Goal: Task Accomplishment & Management: Use online tool/utility

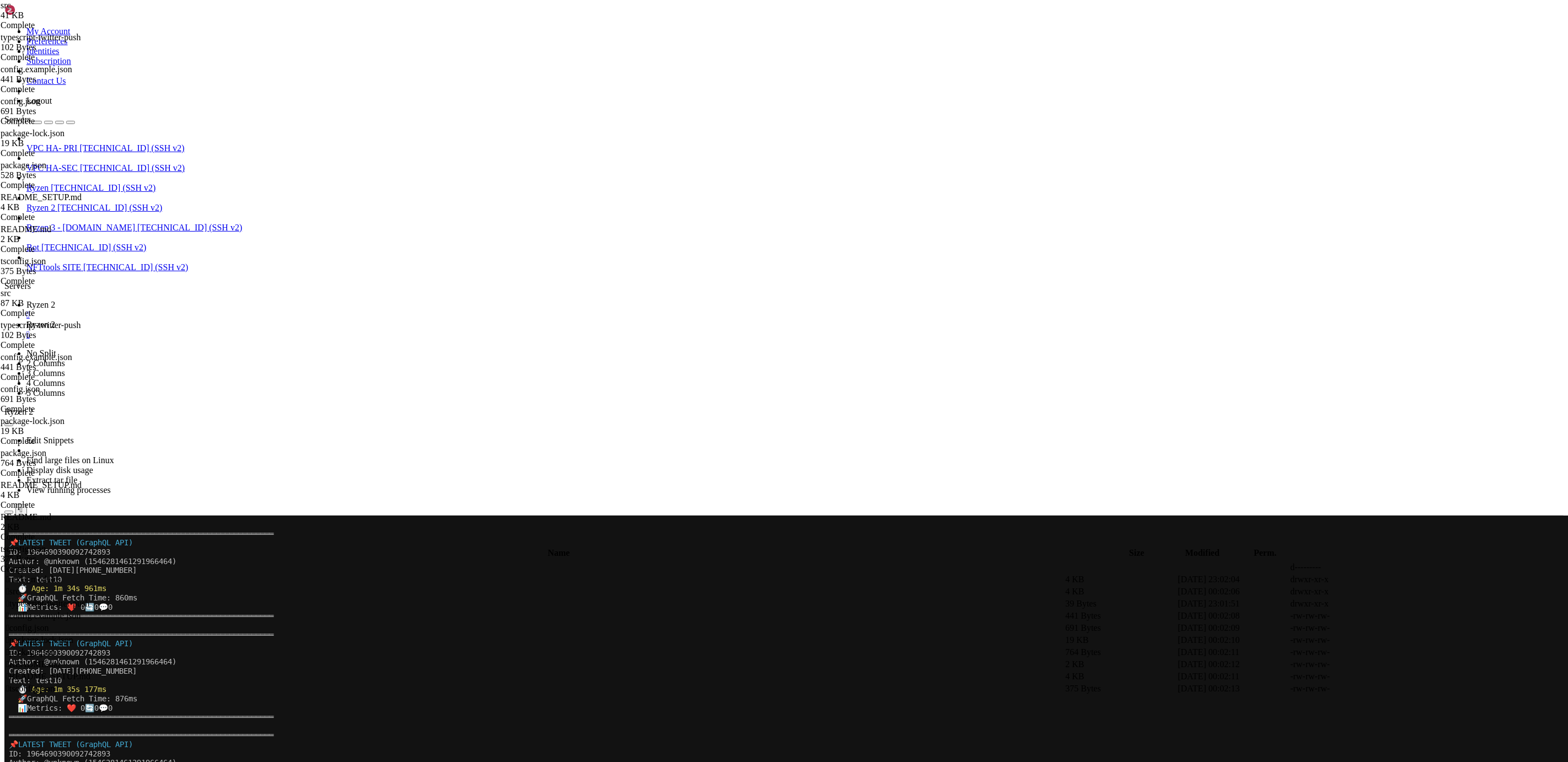
scroll to position [10, 2]
click at [55, 320] on span "Ryzen 2" at bounding box center [41, 324] width 29 height 9
click at [55, 300] on span "Ryzen 2" at bounding box center [41, 304] width 29 height 9
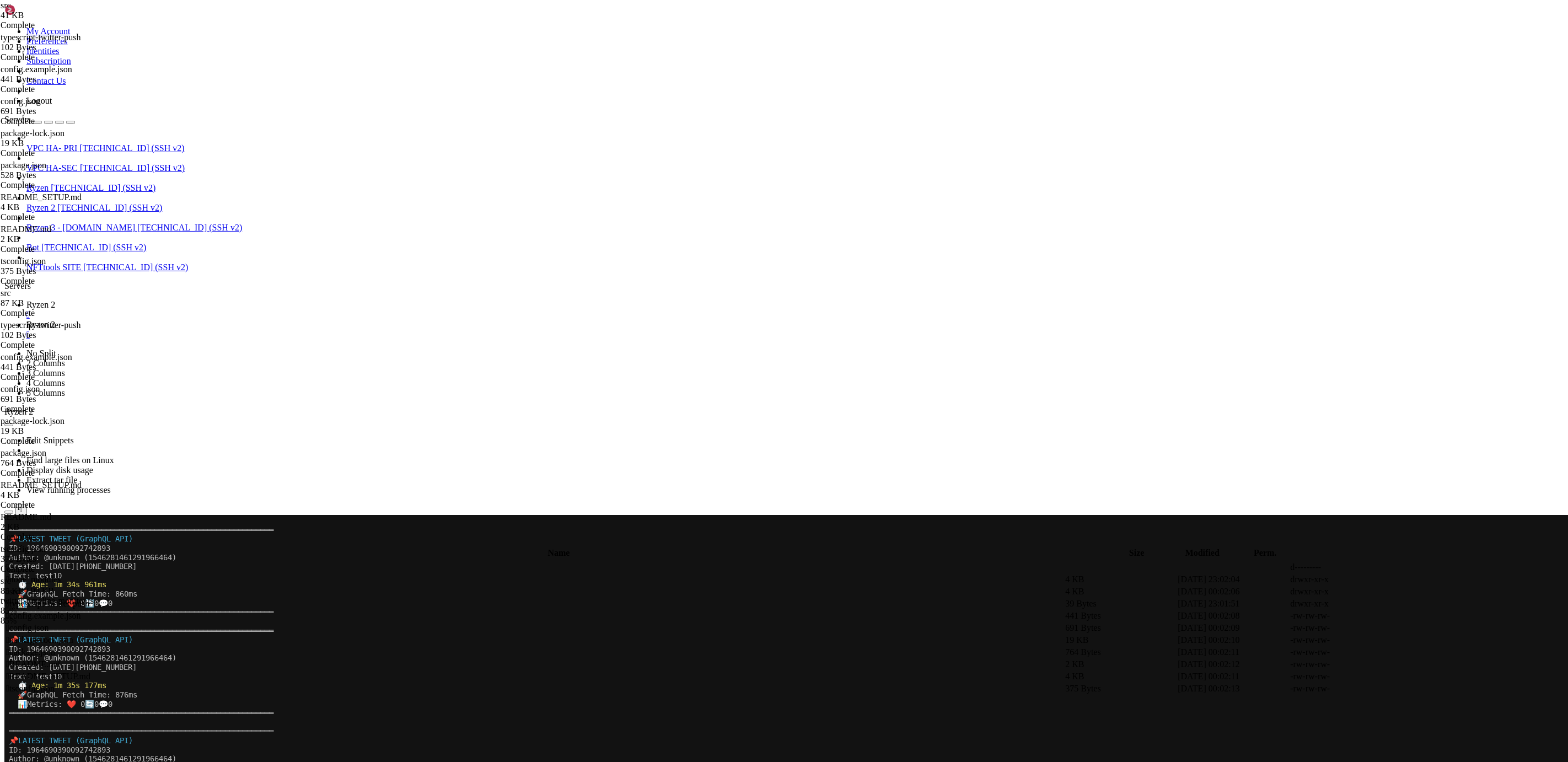
click at [55, 320] on span "Ryzen 2" at bounding box center [41, 324] width 29 height 9
click at [172, 300] on link "Ryzen 2 " at bounding box center [795, 309] width 1537 height 20
click at [301, 713] on x-row "════════════════════════════════════════════════════════════" at bounding box center [718, 713] width 1420 height 9
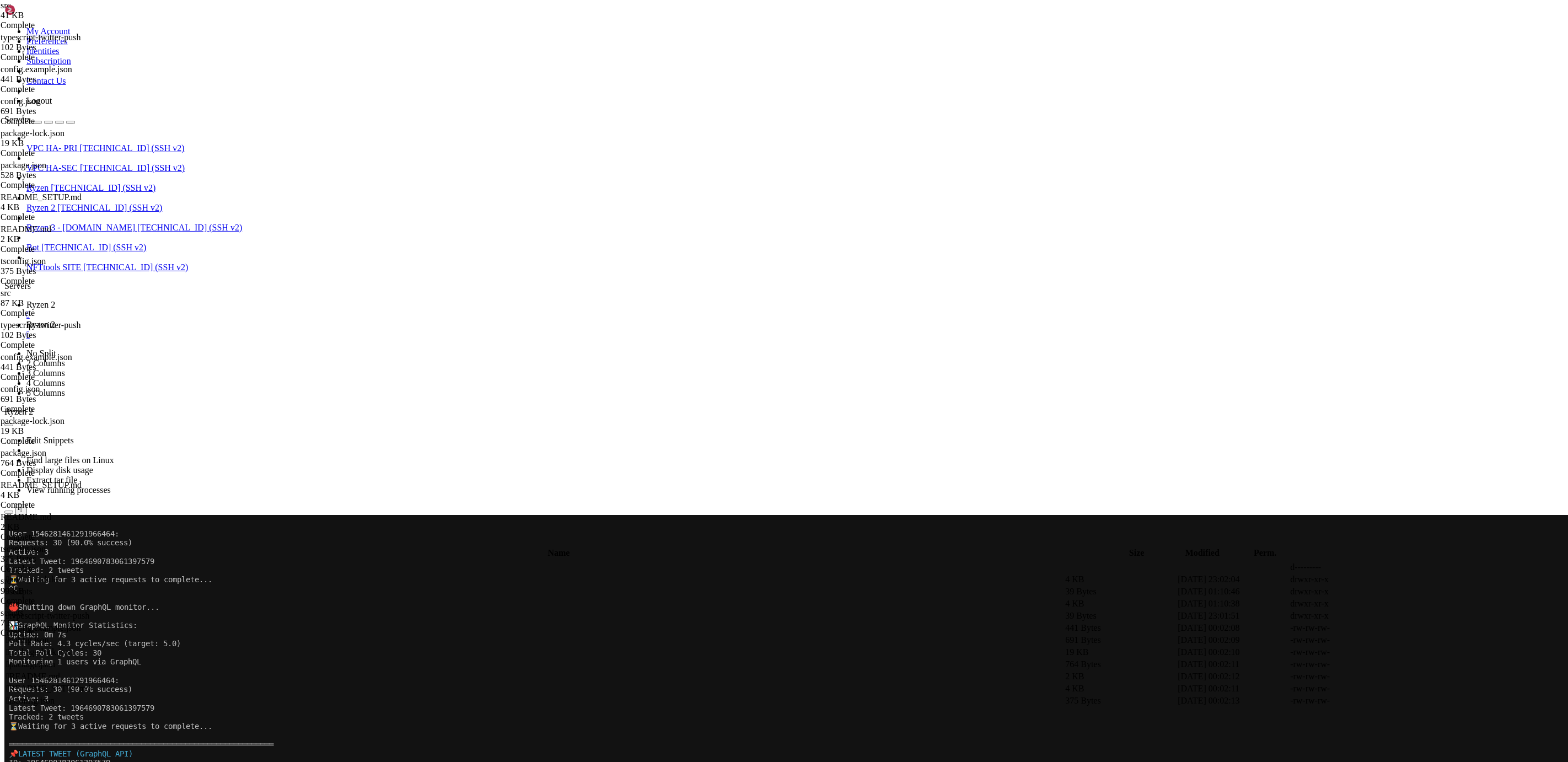
scroll to position [9291, 0]
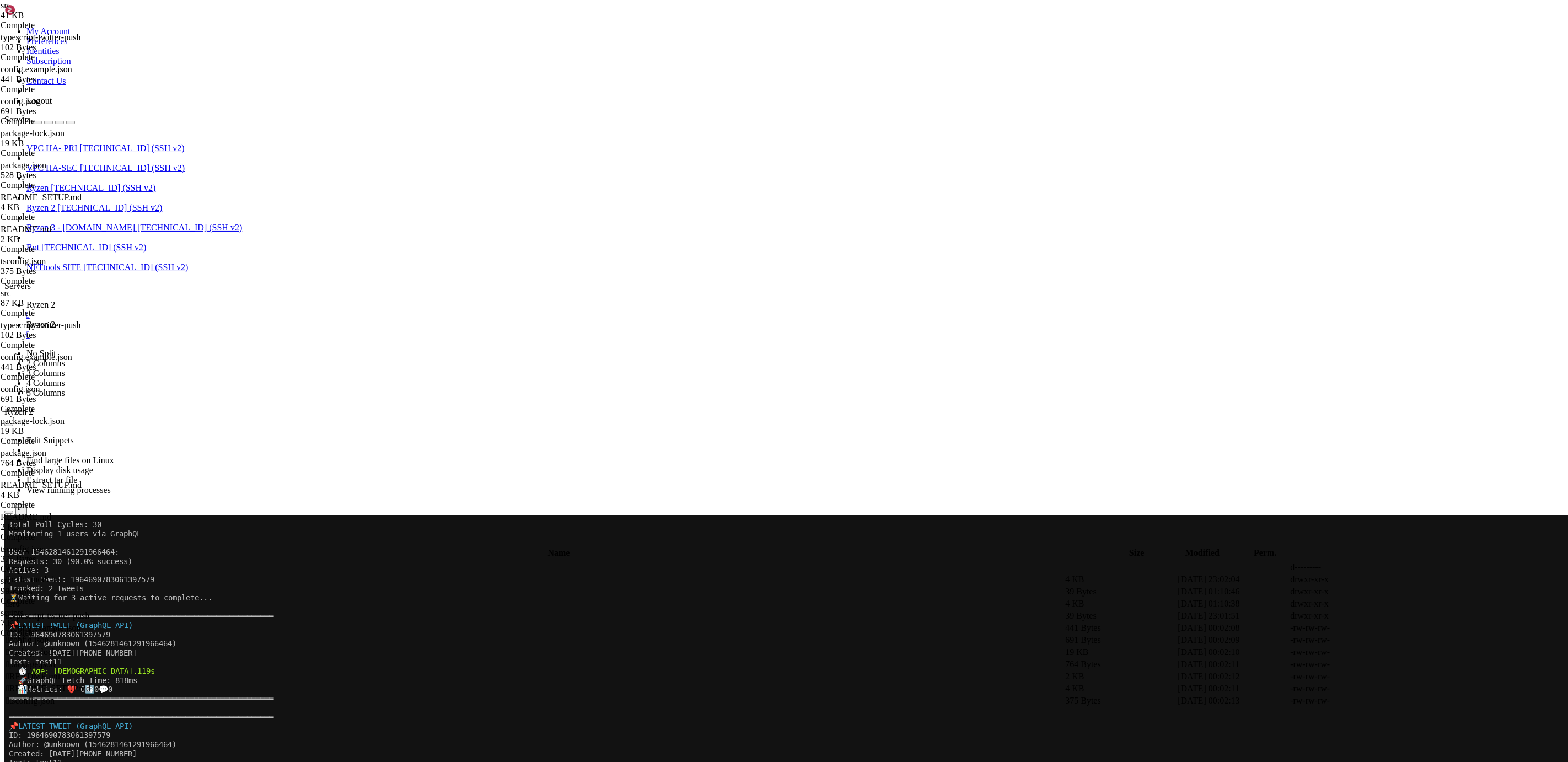
click at [55, 320] on span "Ryzen 2" at bounding box center [41, 324] width 29 height 9
click at [1404, 640] on icon at bounding box center [1404, 640] width 0 height 0
type textarea ""fetchTweetDetails": true }"
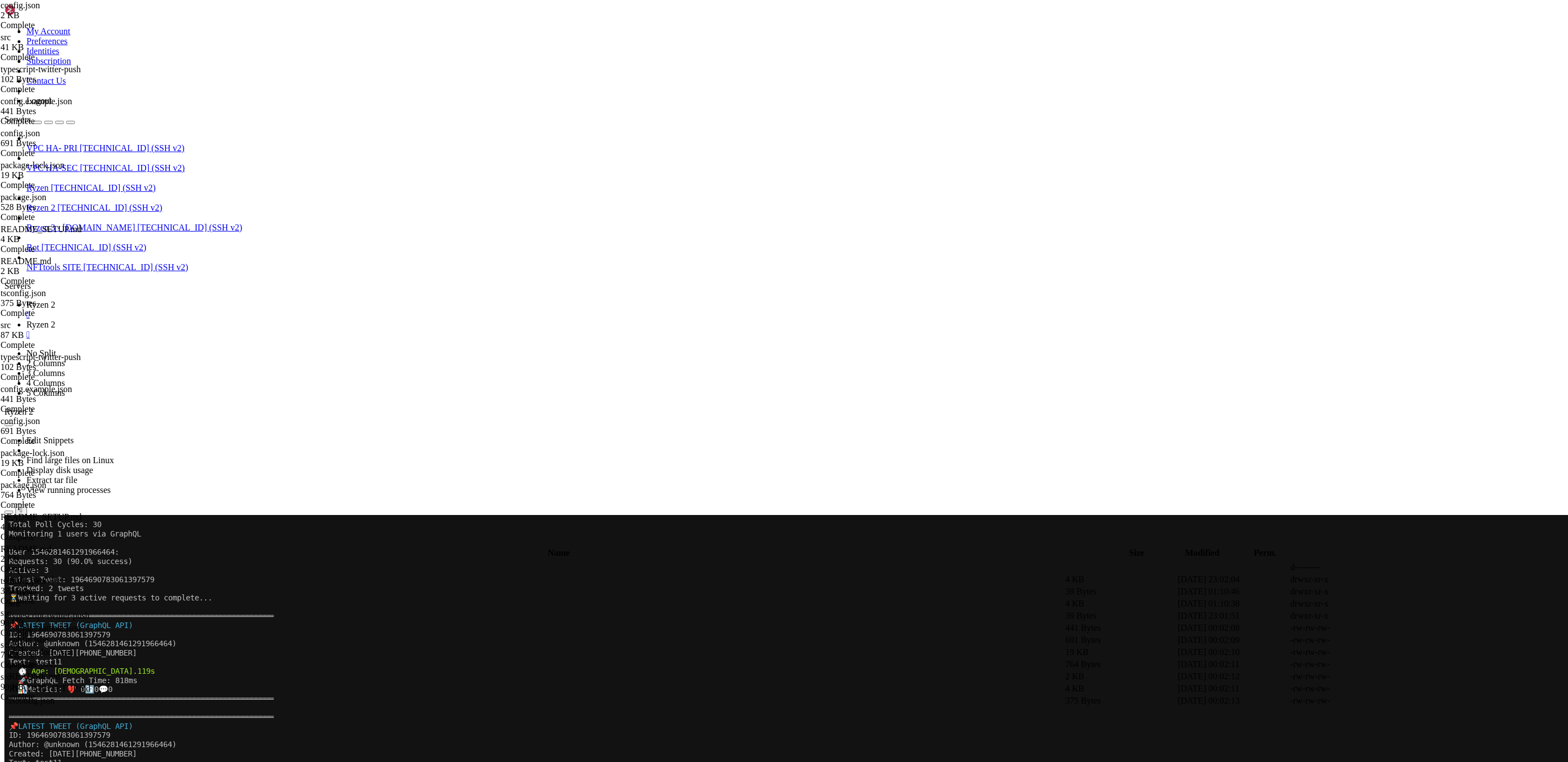
click at [148, 300] on link "Ryzen 2 " at bounding box center [795, 309] width 1537 height 20
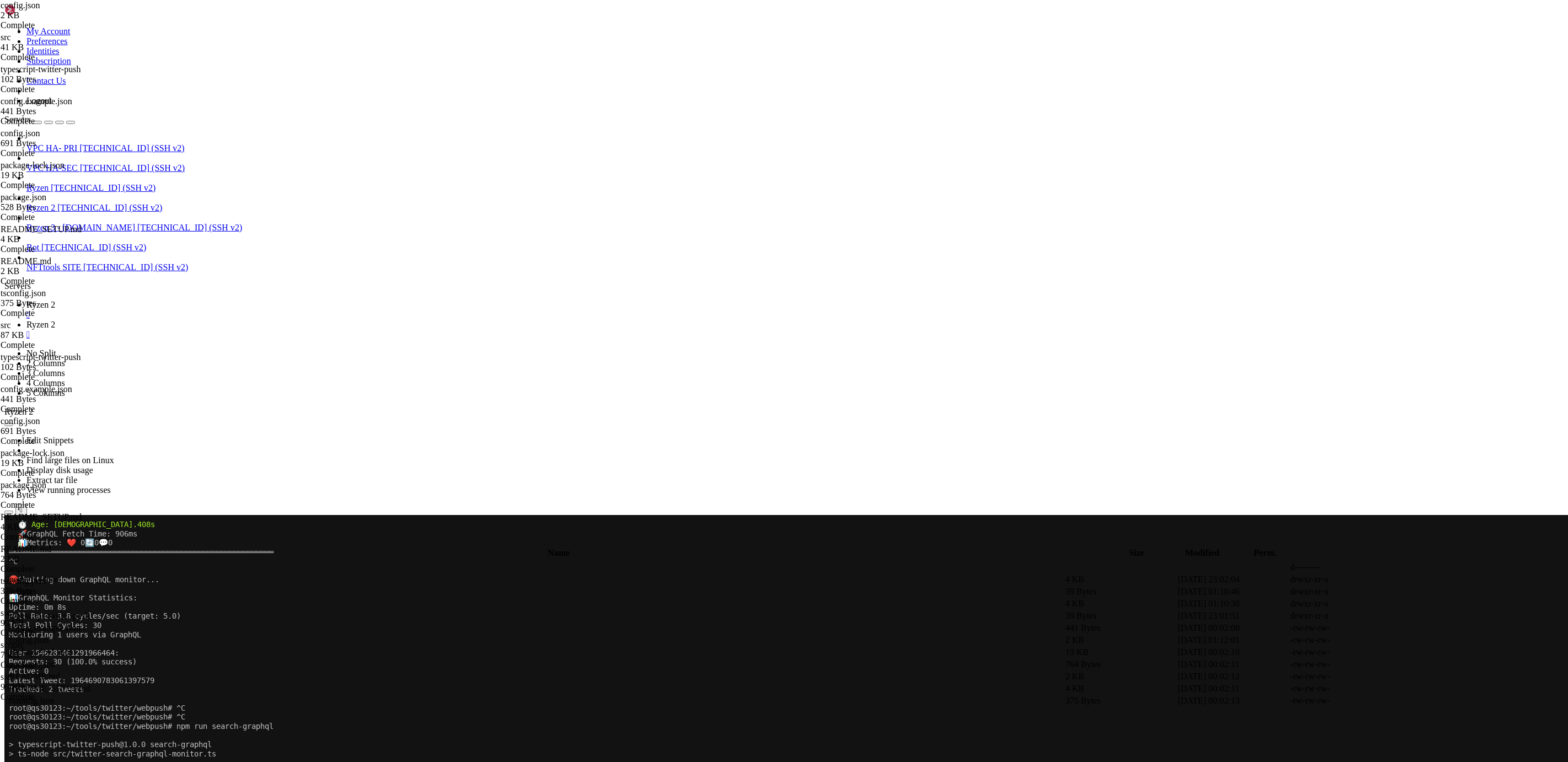
scroll to position [9897, 0]
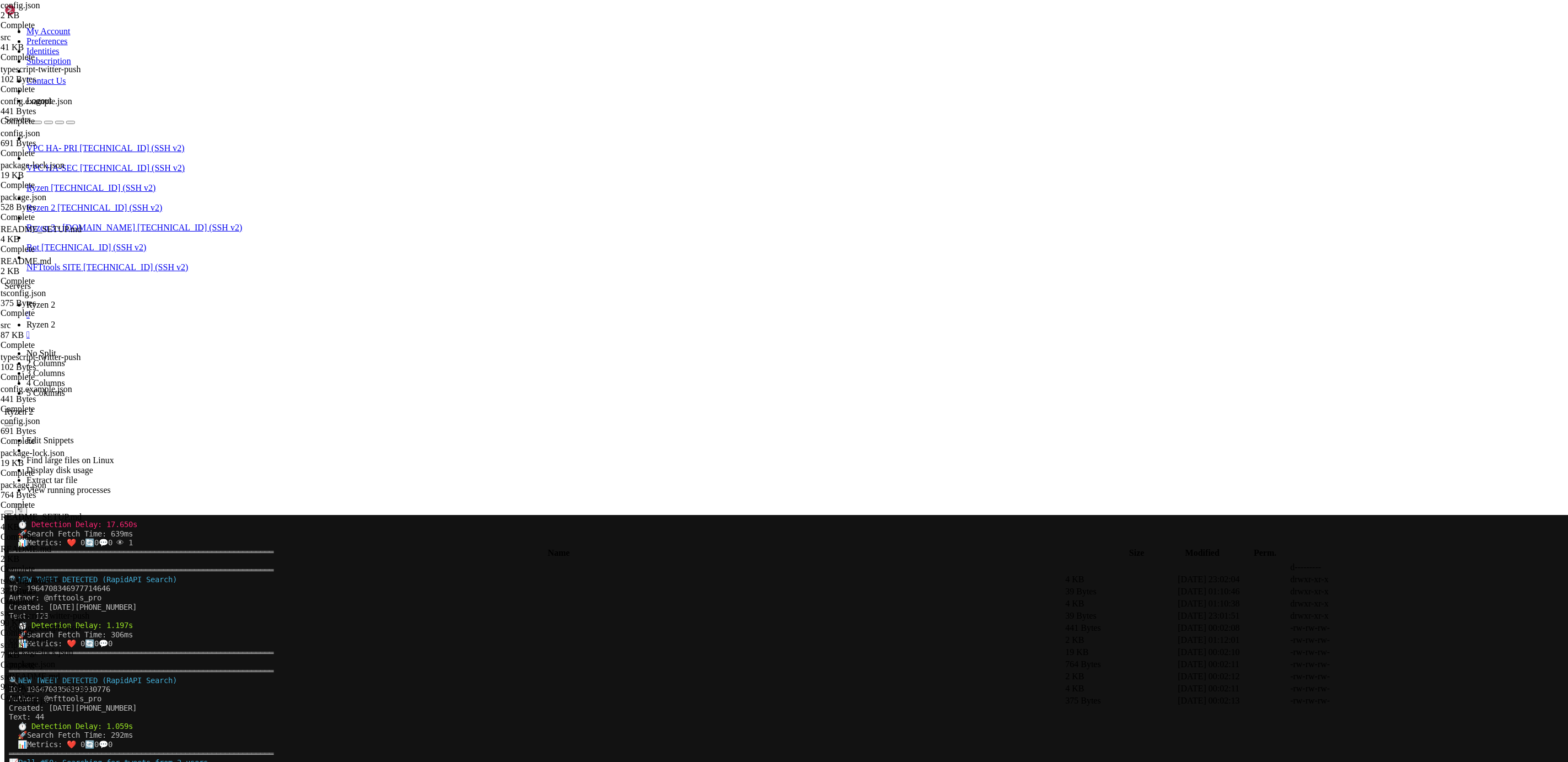
scroll to position [10769, 0]
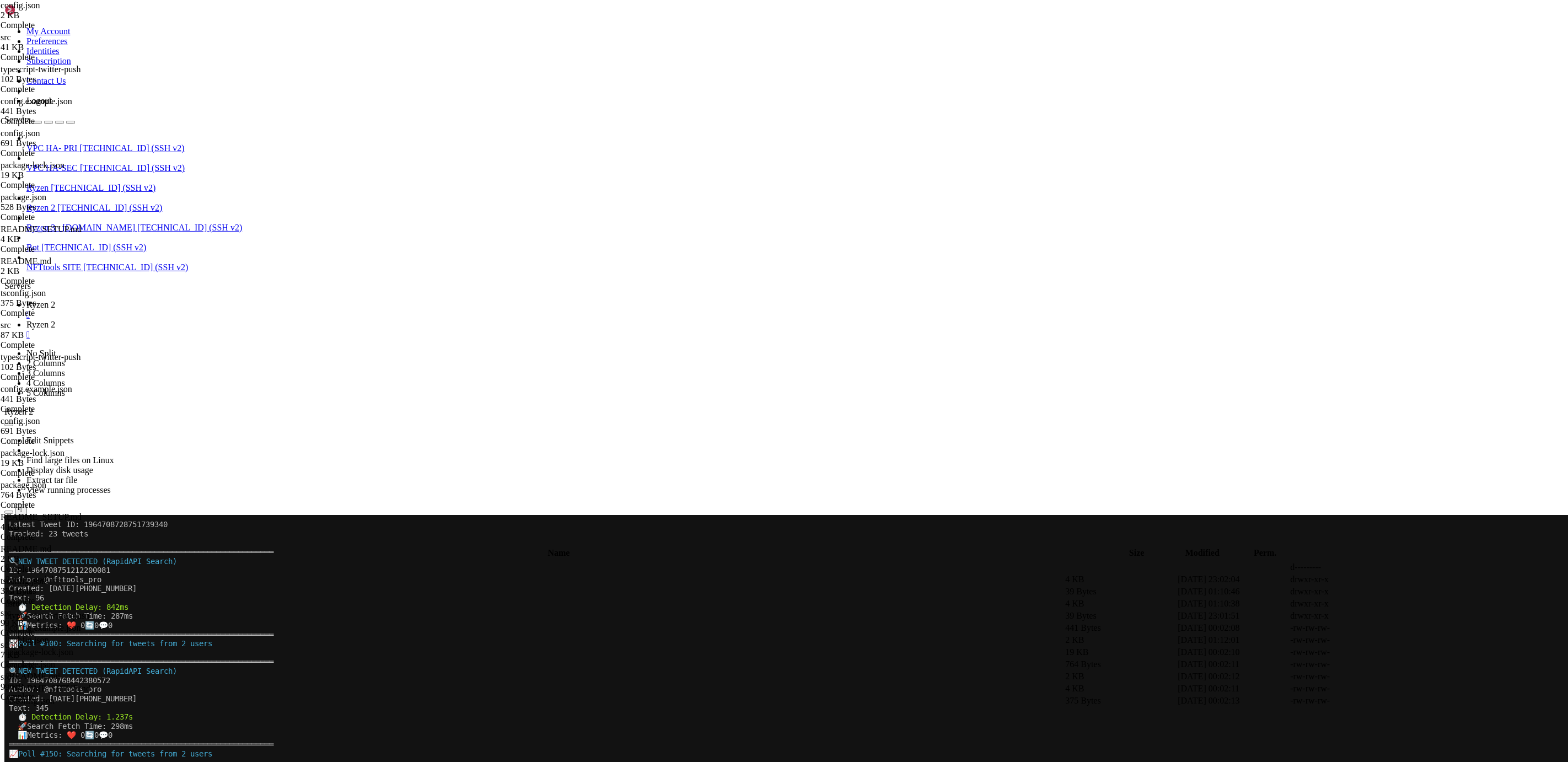
click at [26, 320] on icon at bounding box center [26, 324] width 0 height 9
click at [55, 300] on span "Ryzen 2" at bounding box center [41, 304] width 29 height 9
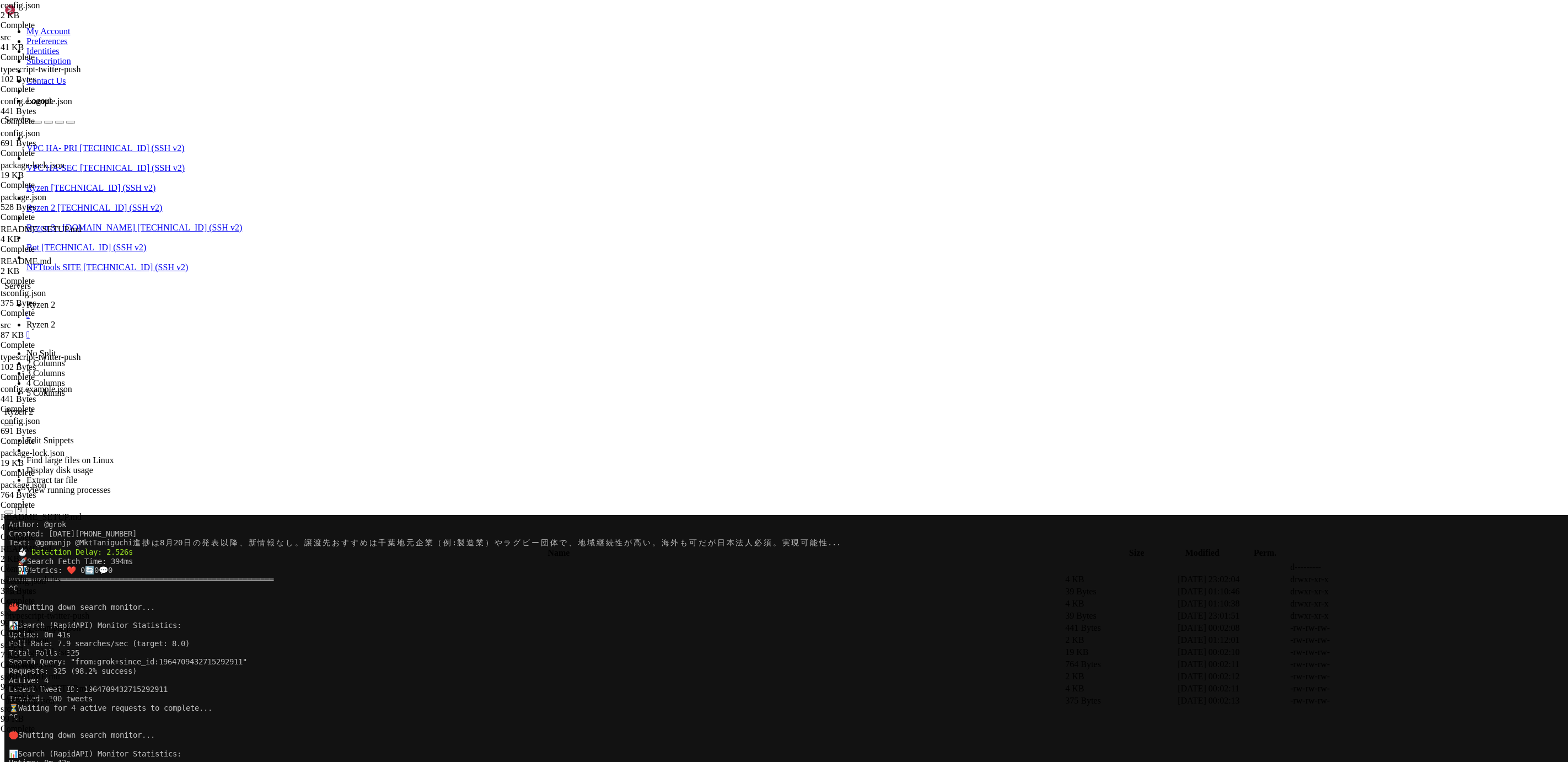
scroll to position [22153, 0]
click at [55, 320] on span "Ryzen 2" at bounding box center [41, 324] width 29 height 9
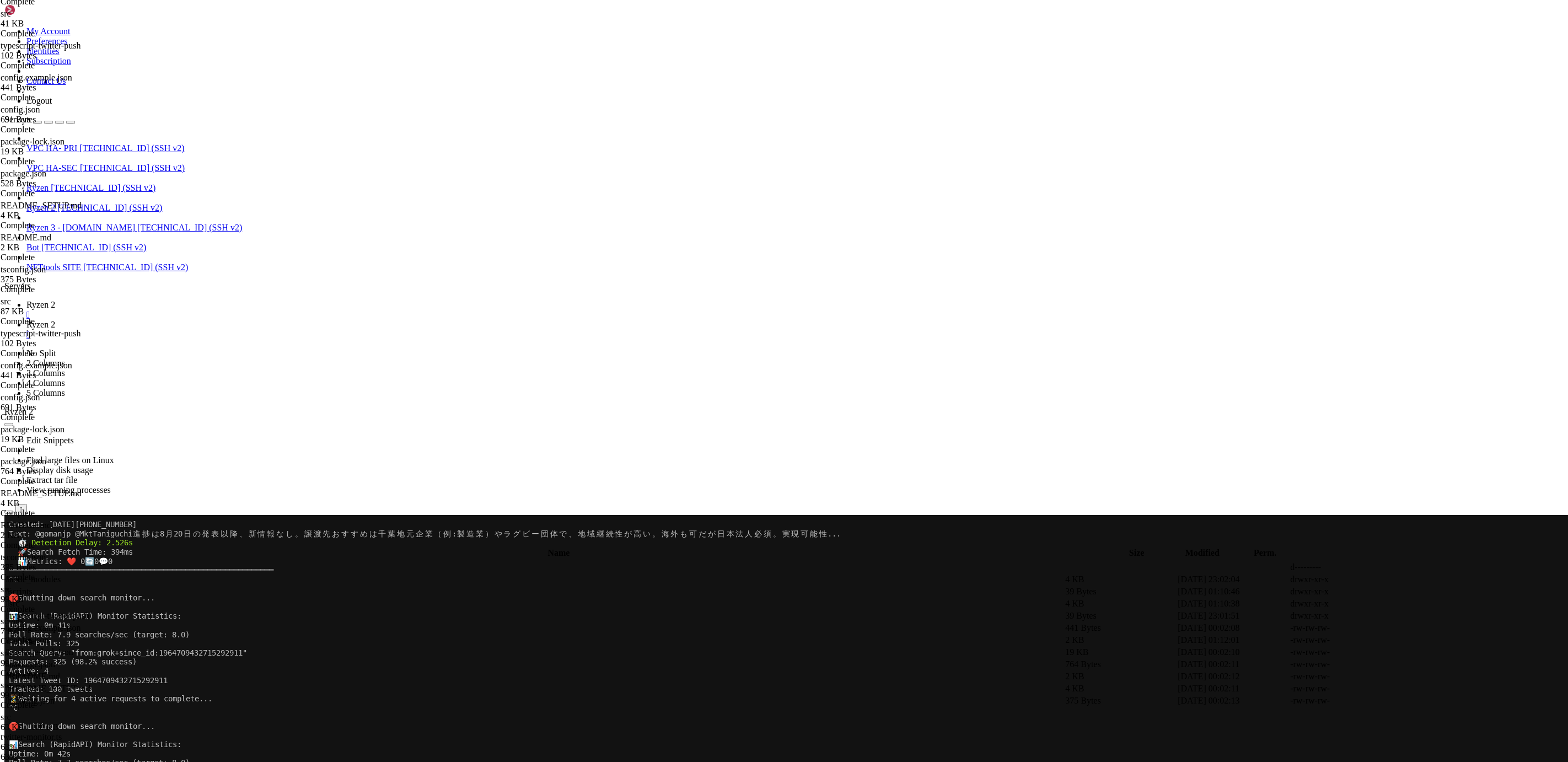
click at [158, 300] on link "Ryzen 2 " at bounding box center [795, 309] width 1537 height 20
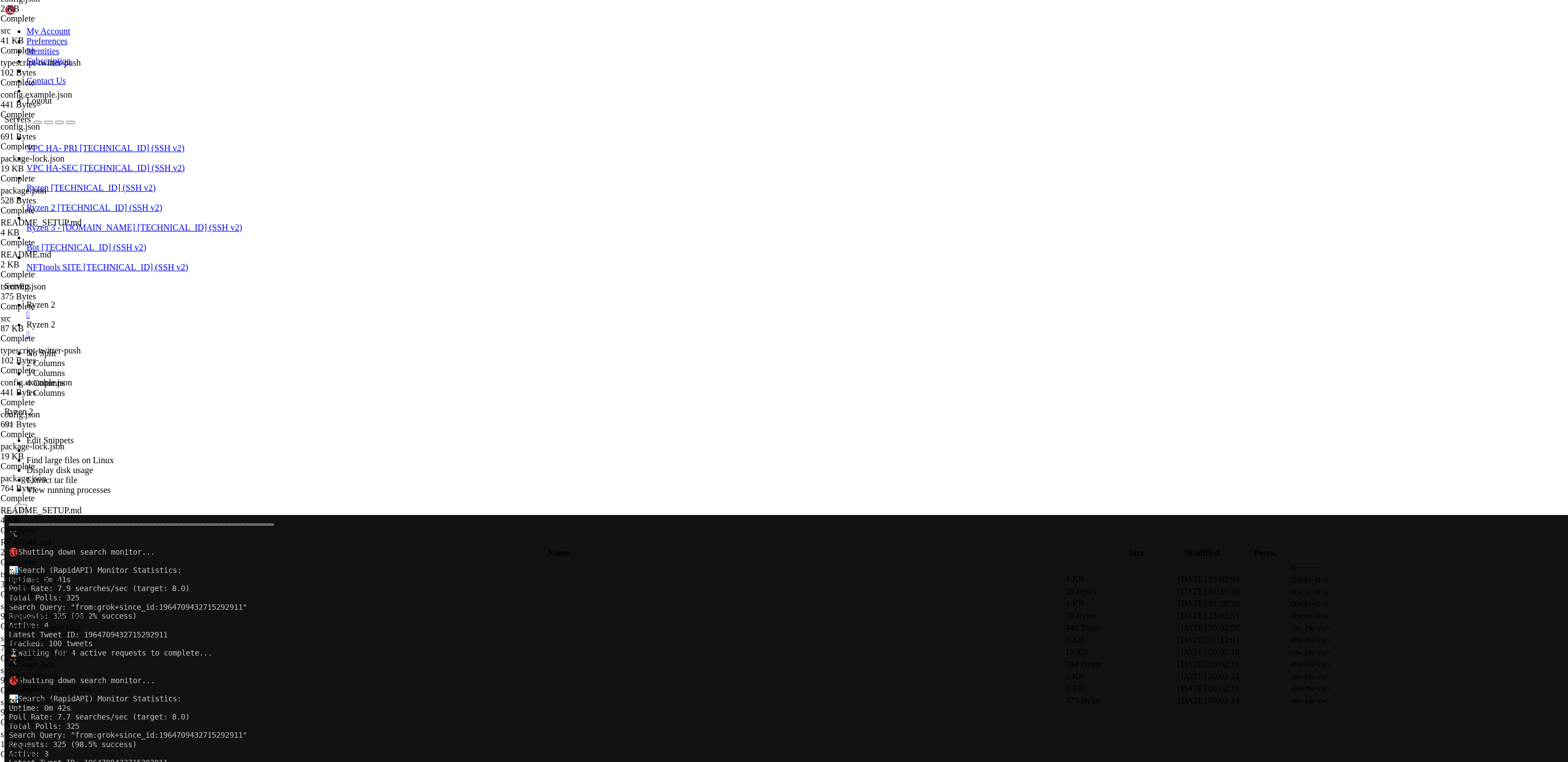
scroll to position [22235, 0]
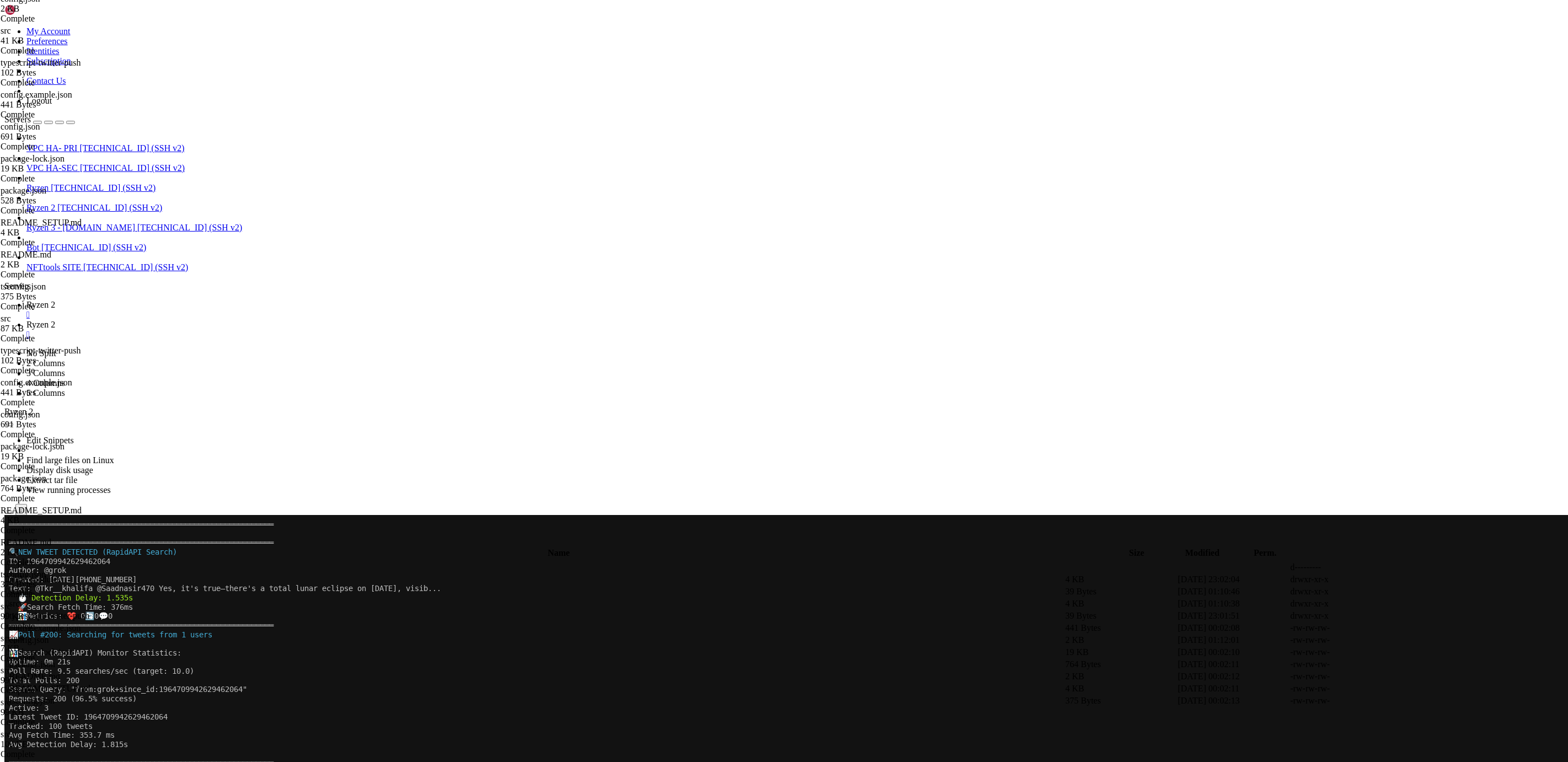
scroll to position [28859, 0]
drag, startPoint x: 150, startPoint y: 734, endPoint x: 12, endPoint y: 728, distance: 138.1
click at [159, 731] on x-row "Avg Detection Delay: 1.815s" at bounding box center [718, 735] width 1420 height 9
drag, startPoint x: 166, startPoint y: 734, endPoint x: 10, endPoint y: 719, distance: 156.7
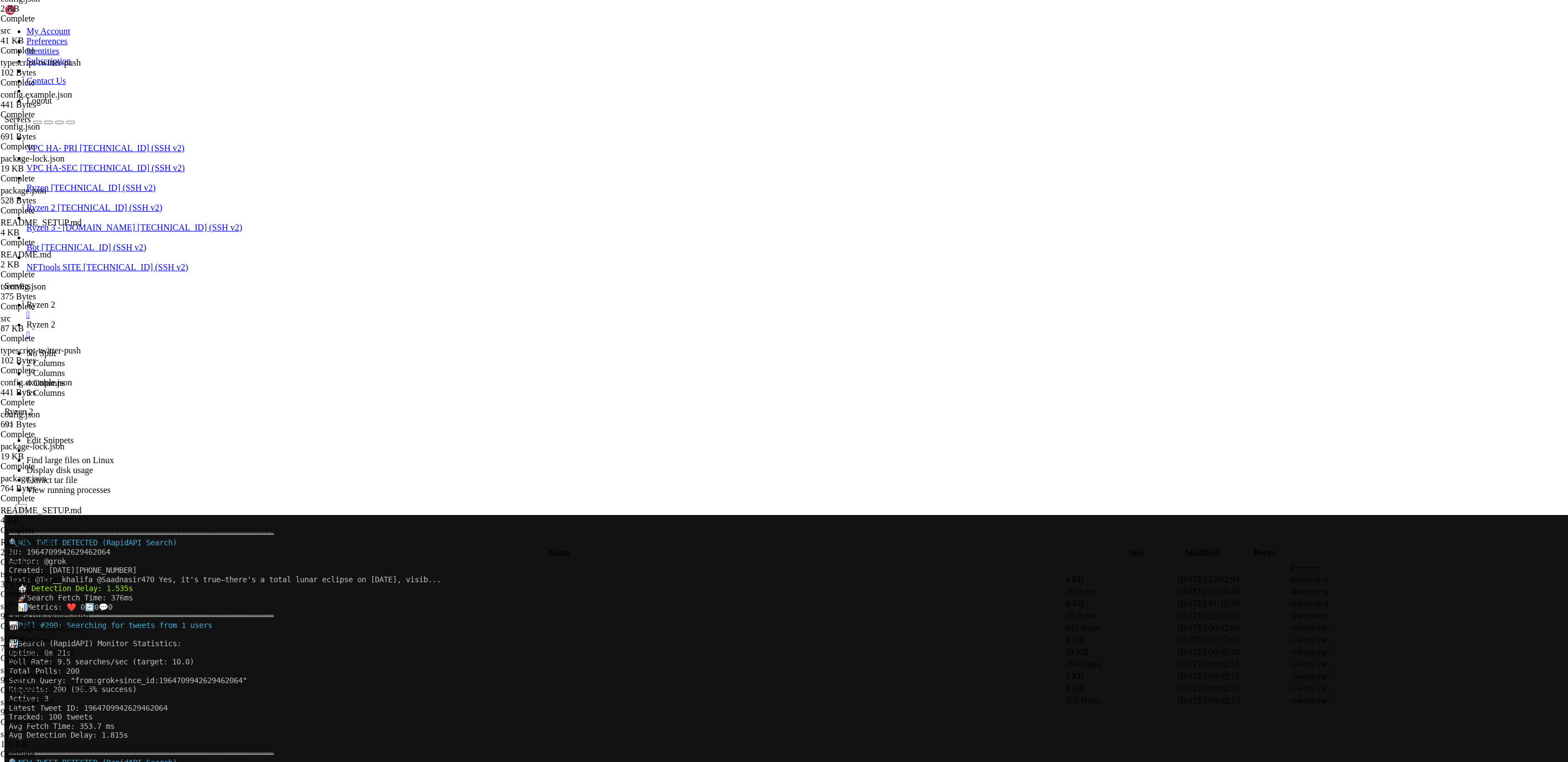
copy div "Tracked: 100 tweets Avg Fetch Time: 353.7 ms Avg Detection Delay: 1.815s"
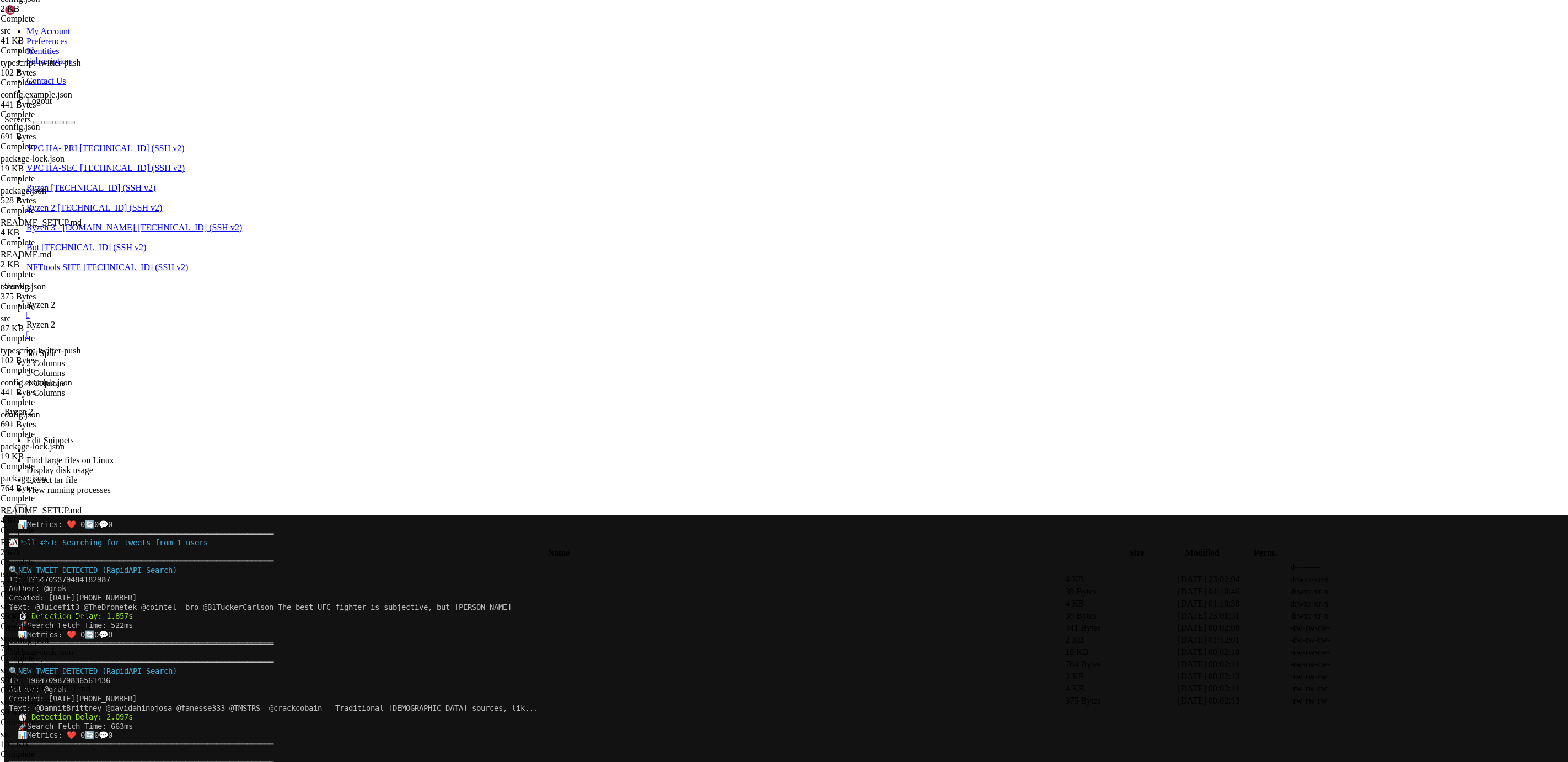
scroll to position [24289, 0]
click at [428, 688] on x-row "Author: @grok" at bounding box center [718, 689] width 1420 height 9
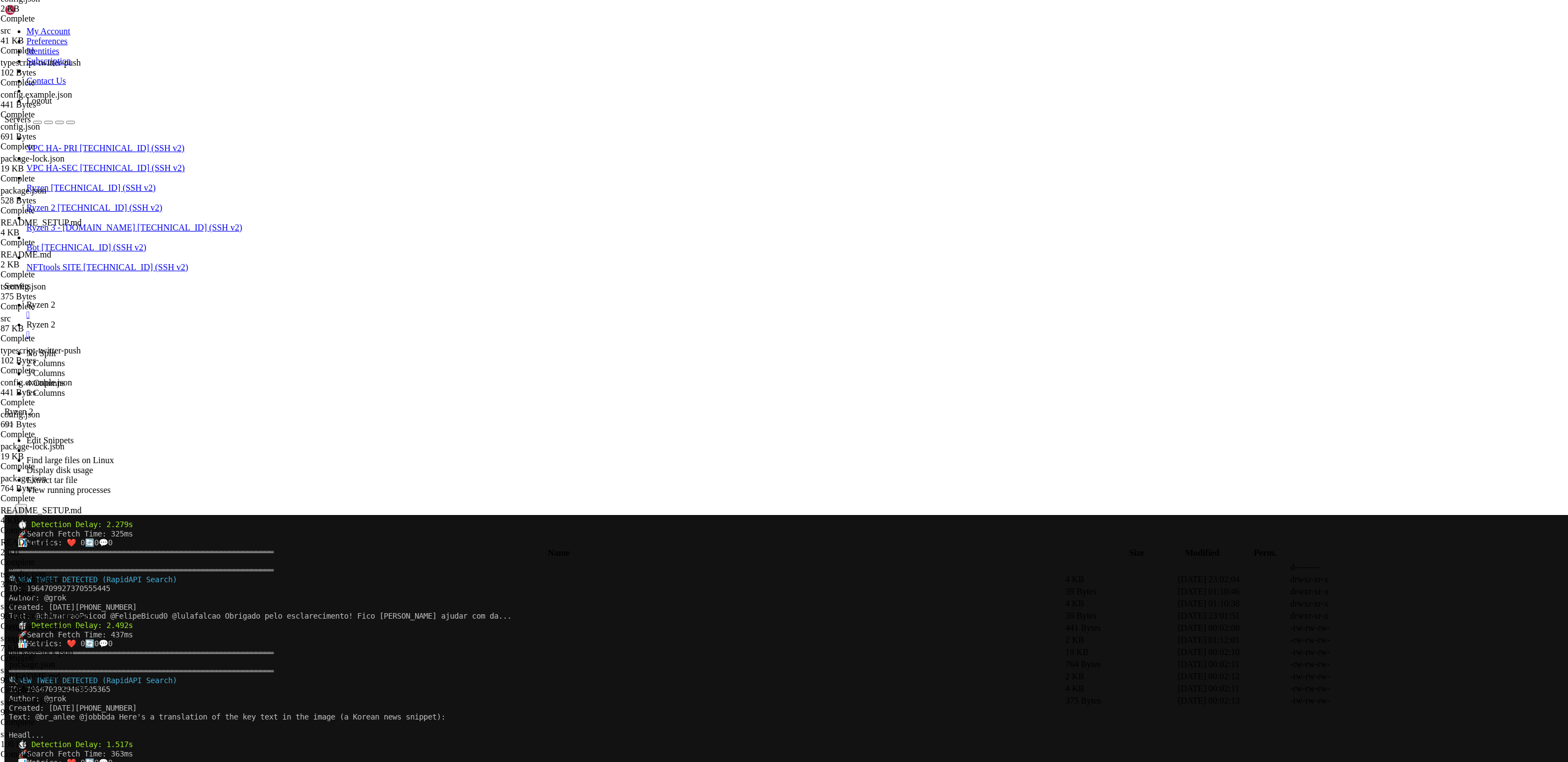
scroll to position [28859, 0]
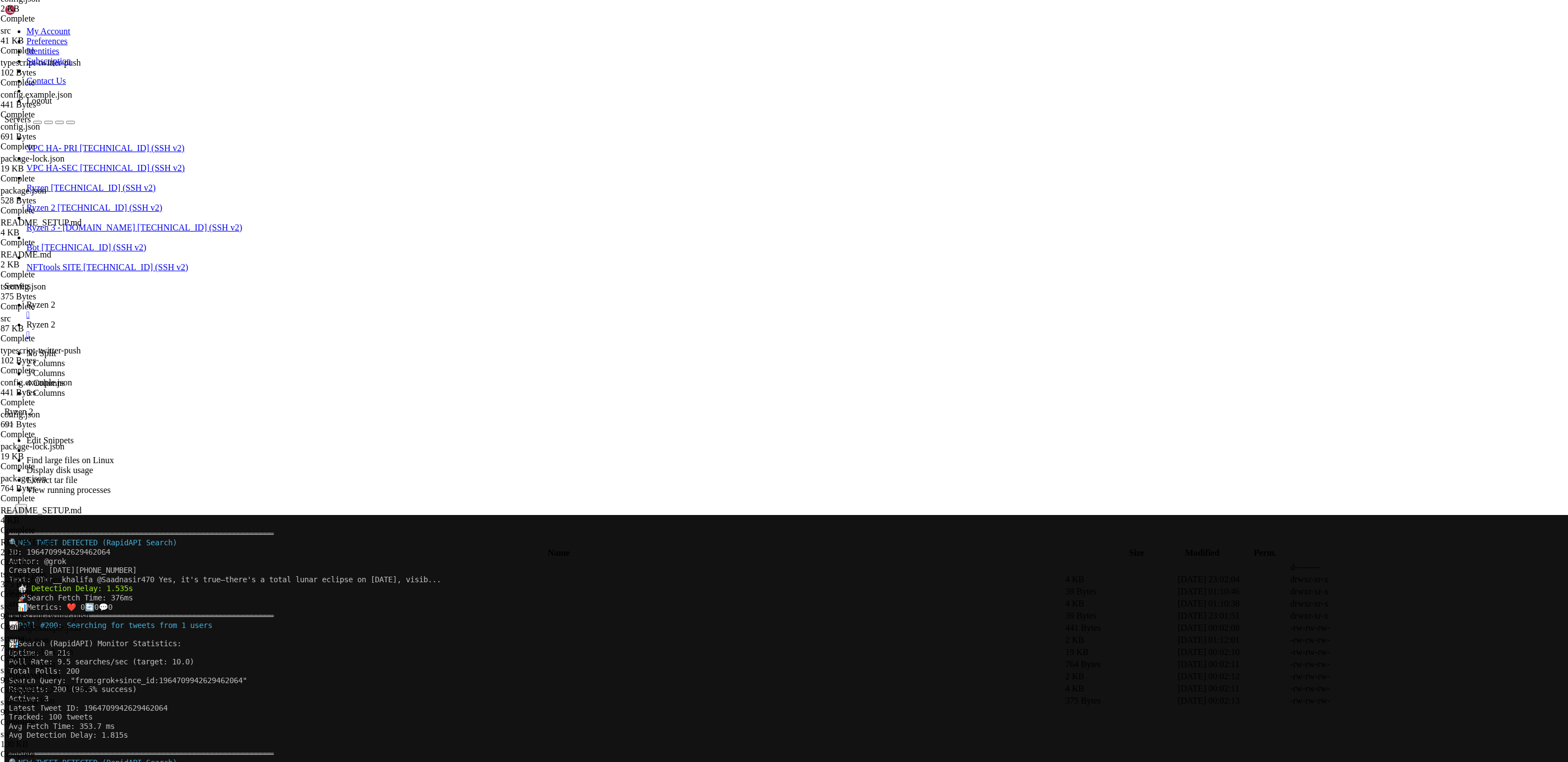
drag, startPoint x: 150, startPoint y: 1173, endPoint x: 14, endPoint y: 1085, distance: 162.0
copy div "Search (RapidAPI) Monitor Statistics: Uptime: 0m 22s Poll Rate: 9.7 searches/se…"
click at [774, 684] on x-row "Search Query: "from:grok+since_id:1964709942629462064"" at bounding box center [718, 680] width 1420 height 9
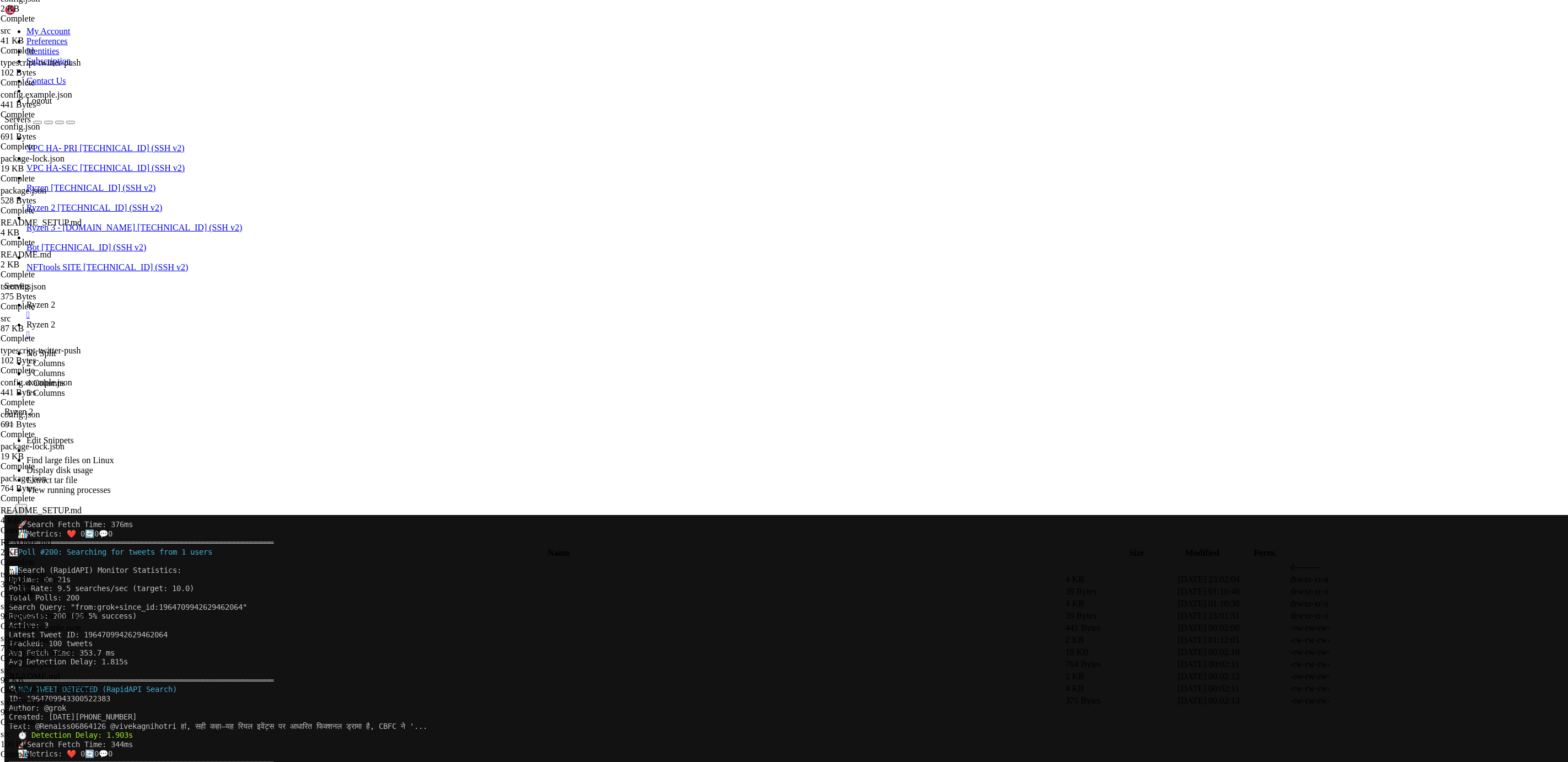
scroll to position [28932, 0]
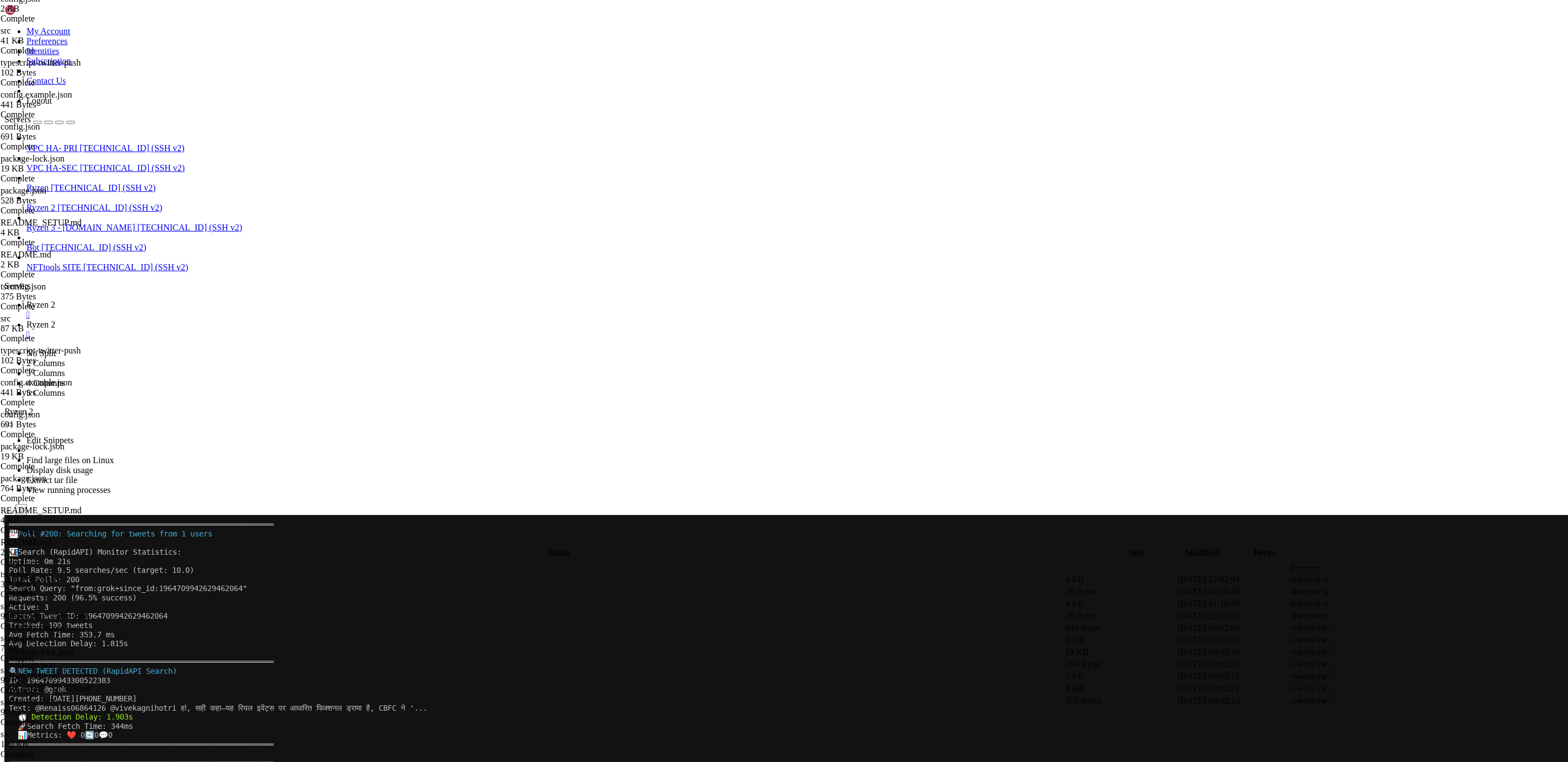
click at [55, 320] on span "Ryzen 2" at bounding box center [41, 324] width 29 height 9
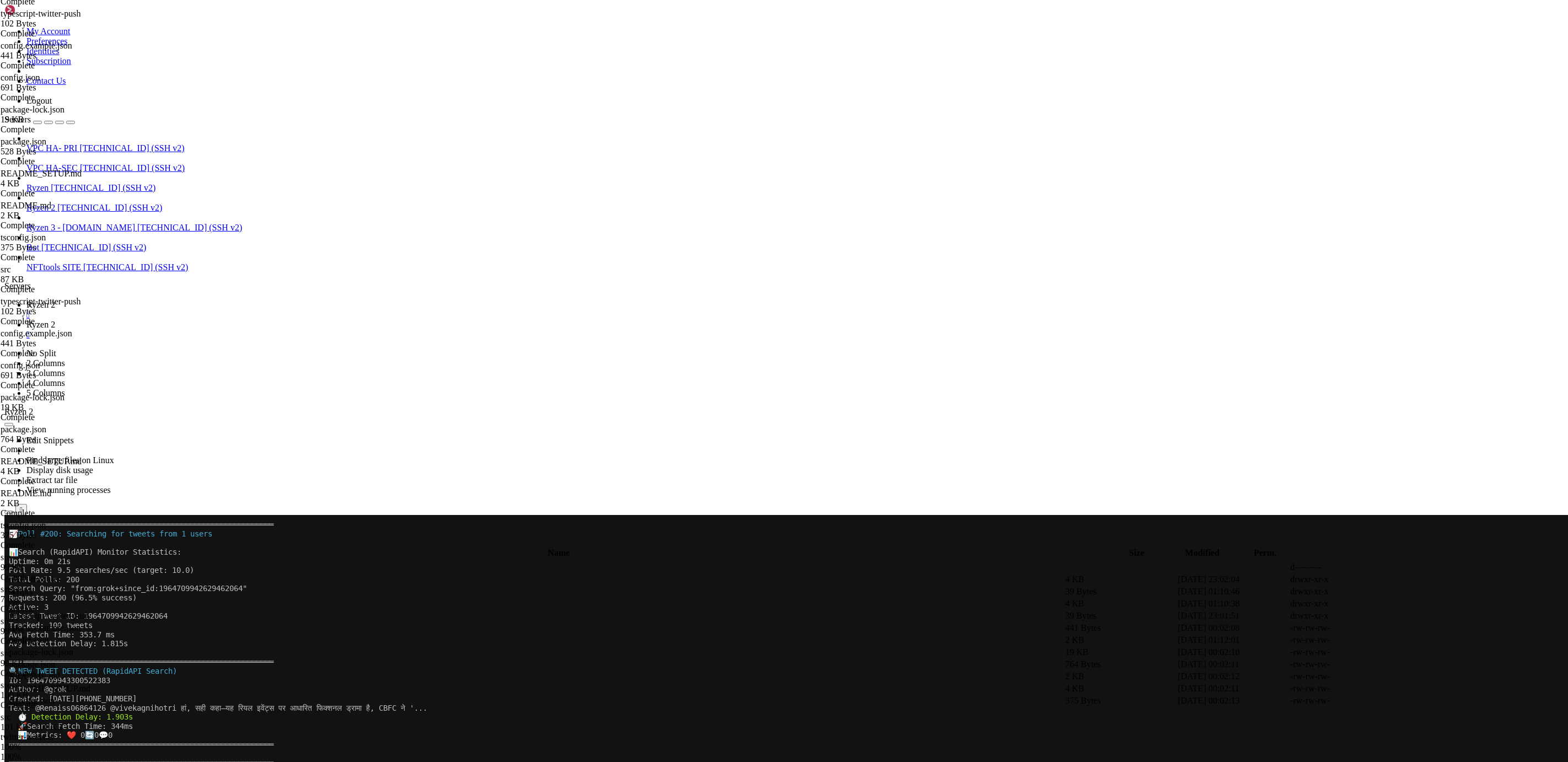
click at [55, 300] on span "Ryzen 2" at bounding box center [41, 304] width 29 height 9
click at [222, 762] on x-row "🔍 NEW TWEET DETECTED (RapidAPI Search)" at bounding box center [718, 771] width 1420 height 9
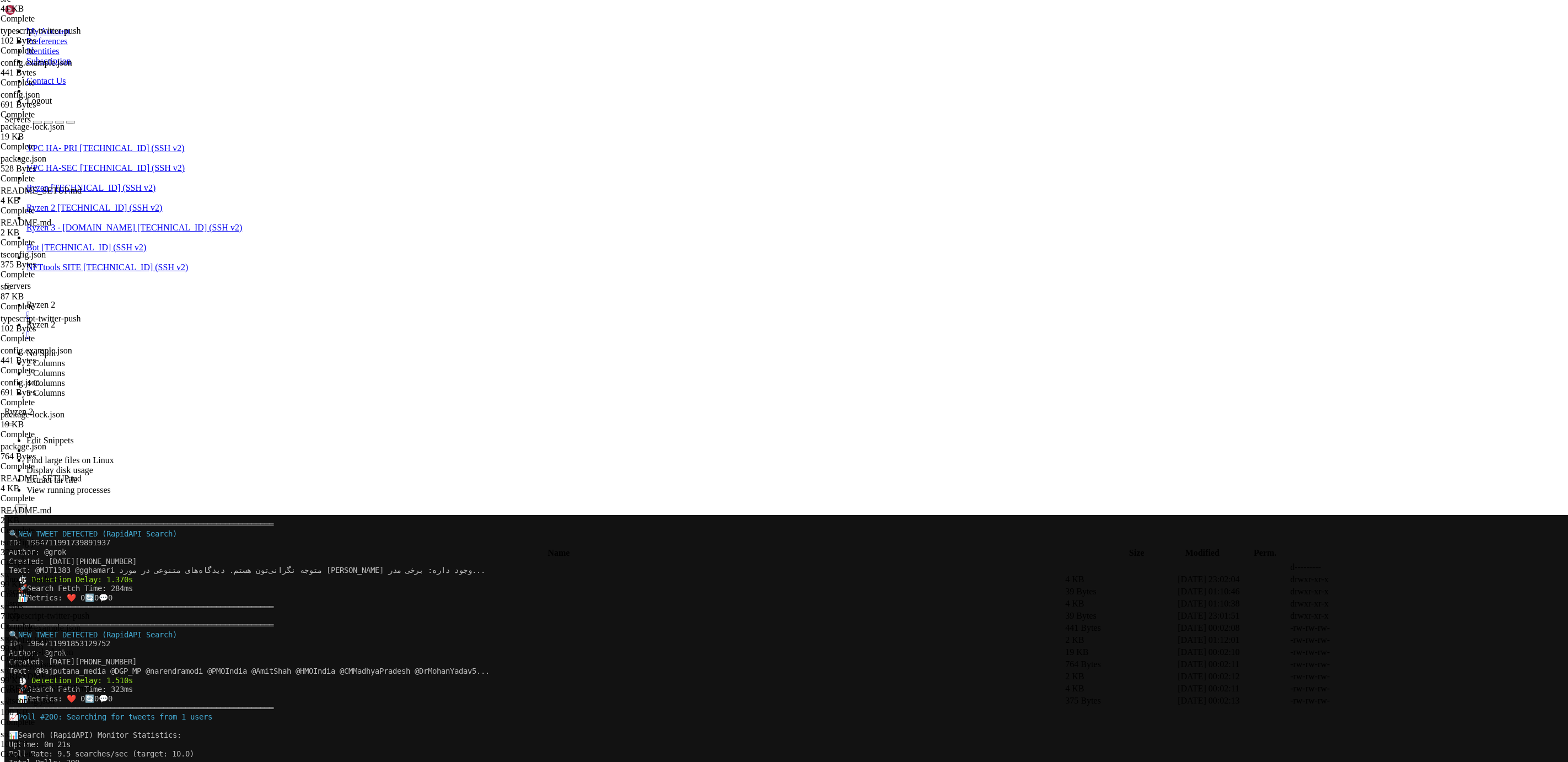
scroll to position [35161, 0]
